Goal: Information Seeking & Learning: Check status

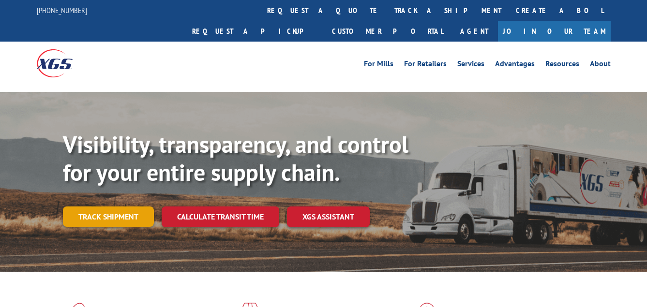
click at [113, 207] on link "Track shipment" at bounding box center [108, 217] width 91 height 20
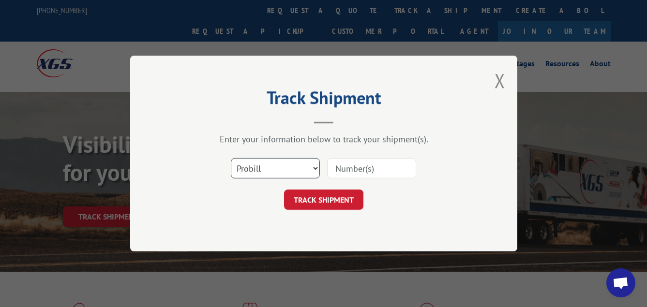
click at [271, 163] on select "Select category... Probill BOL PO" at bounding box center [275, 168] width 89 height 20
select select "bol"
click at [231, 158] on select "Select category... Probill BOL PO" at bounding box center [275, 168] width 89 height 20
click at [374, 165] on input at bounding box center [371, 168] width 89 height 20
type input "6044451"
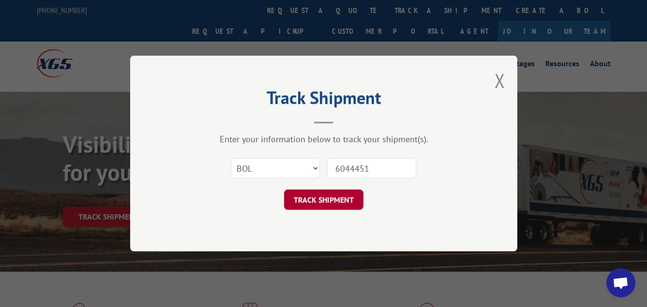
click at [349, 196] on button "TRACK SHIPMENT" at bounding box center [323, 200] width 79 height 20
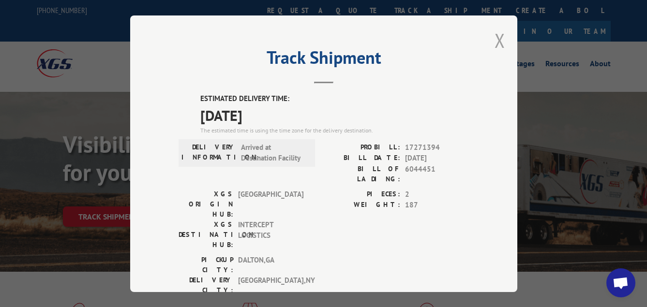
click at [494, 37] on button "Close modal" at bounding box center [499, 41] width 11 height 26
